Goal: Information Seeking & Learning: Learn about a topic

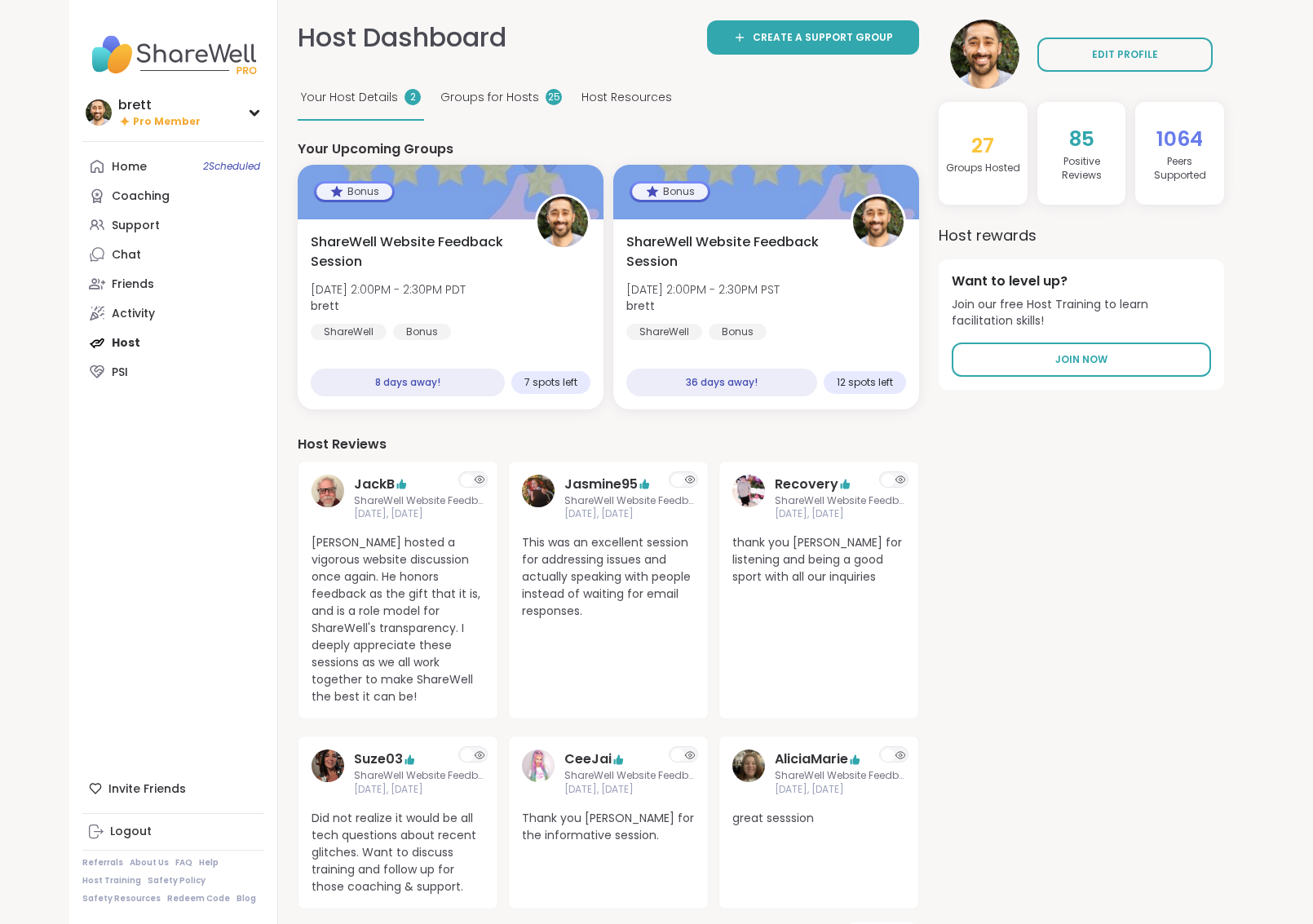
click at [440, 101] on span "Groups for Hosts" at bounding box center [490, 97] width 99 height 17
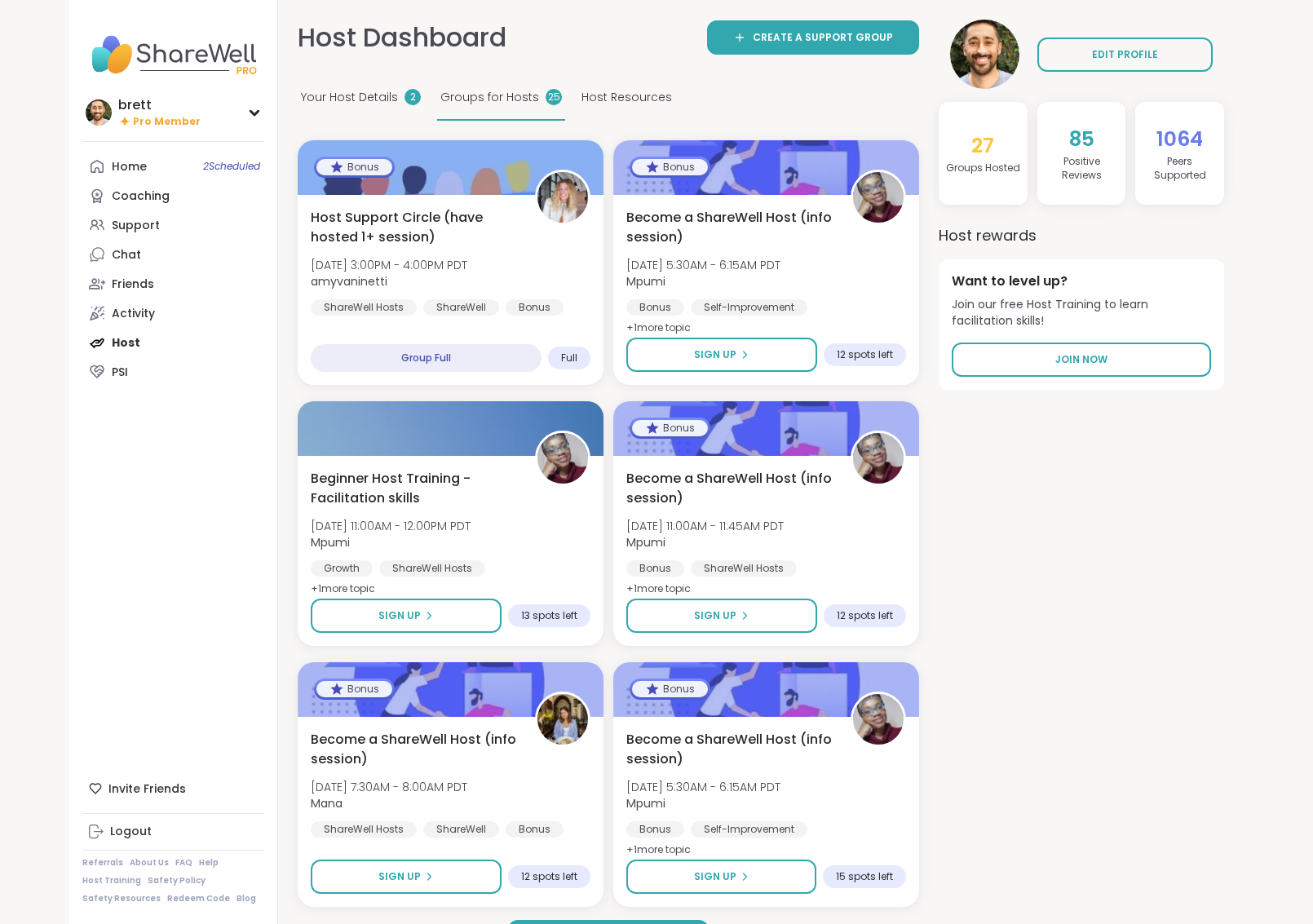
click at [606, 101] on span "Host Resources" at bounding box center [627, 97] width 90 height 17
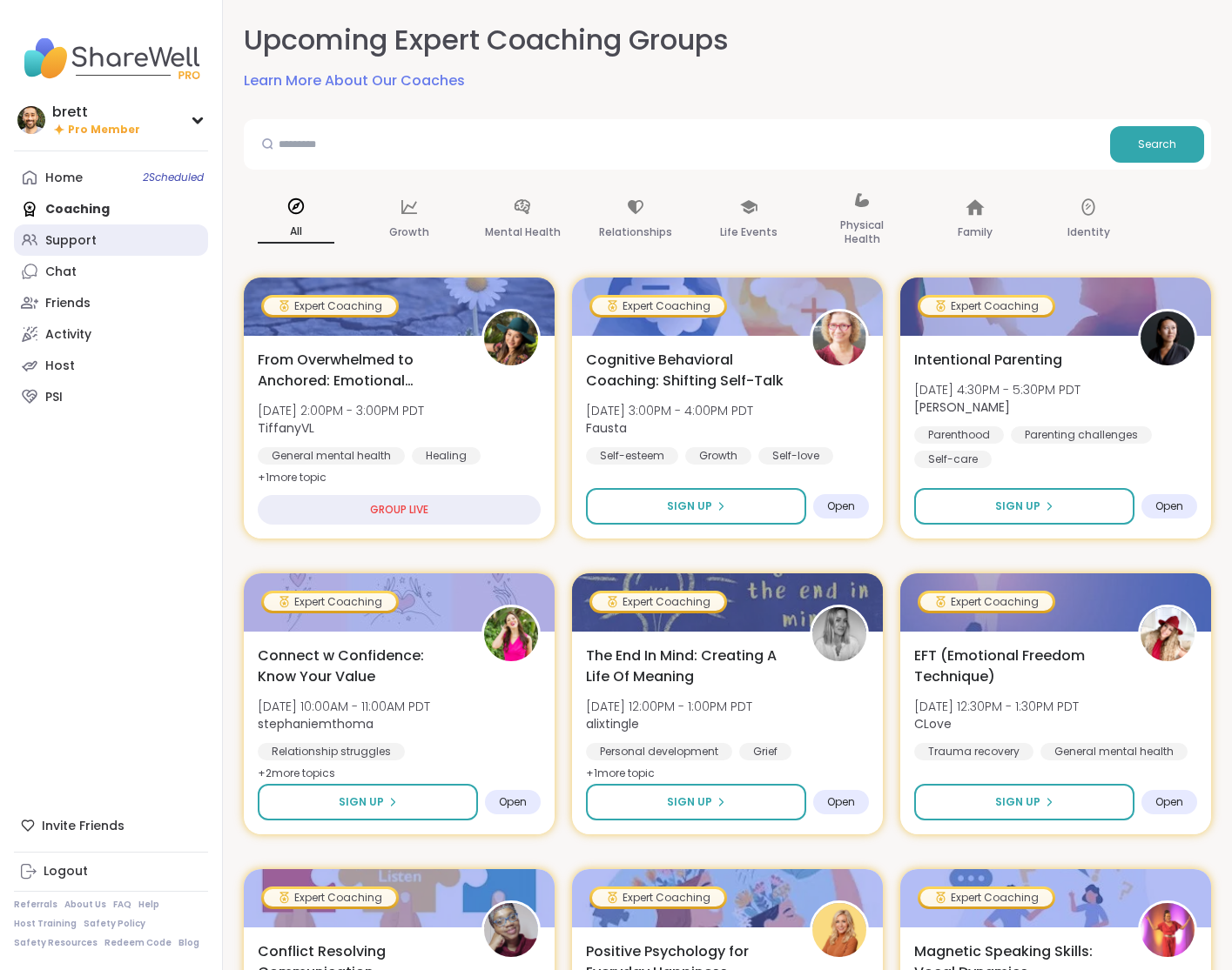
click at [83, 240] on div "Support" at bounding box center [71, 241] width 52 height 17
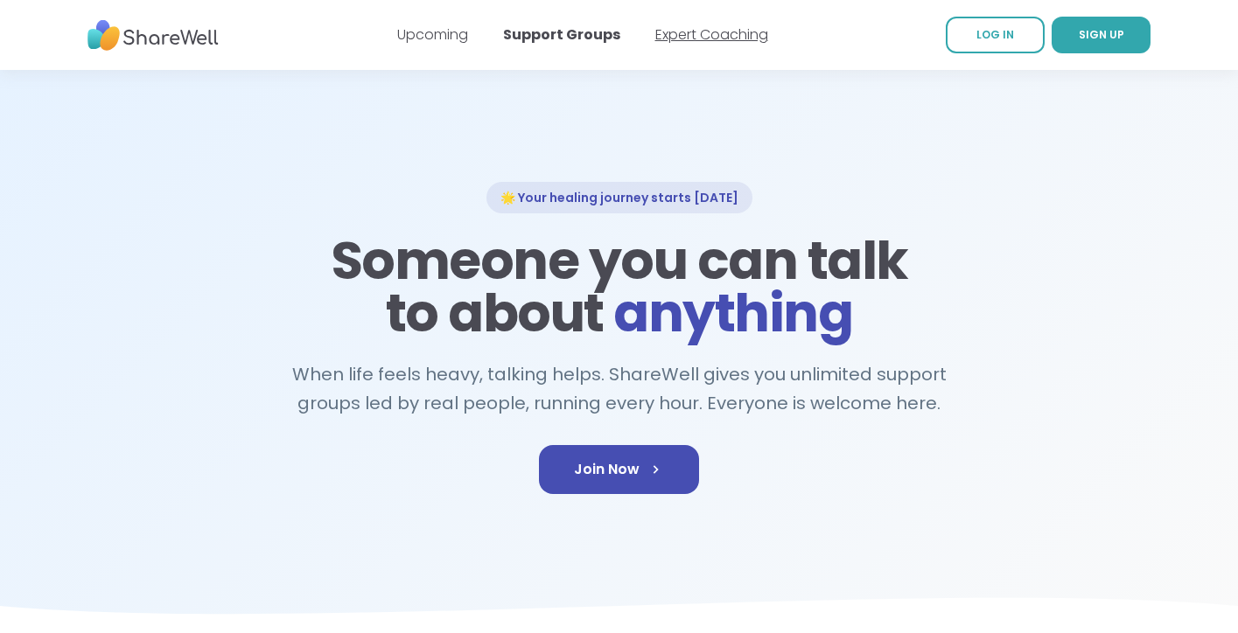
click at [698, 30] on link "Expert Coaching" at bounding box center [711, 34] width 113 height 20
click at [721, 47] on div "Upcoming Support Groups Expert Coaching" at bounding box center [582, 34] width 371 height 49
click at [722, 31] on link "Expert Coaching" at bounding box center [711, 34] width 113 height 20
